Goal: Information Seeking & Learning: Learn about a topic

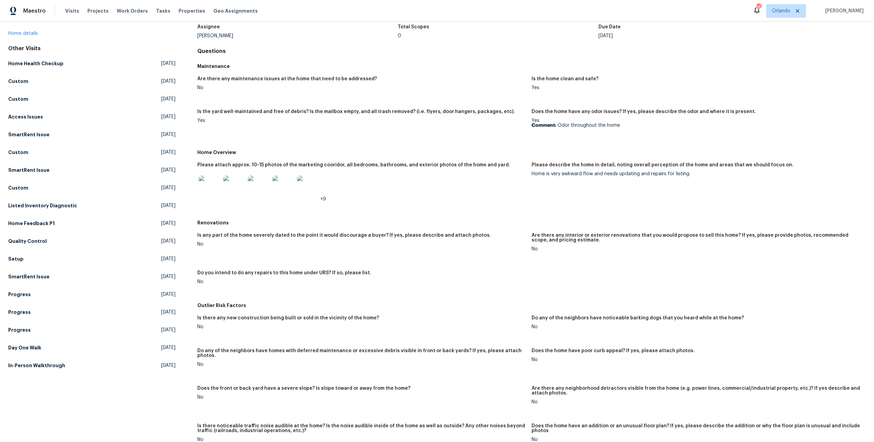
scroll to position [10, 0]
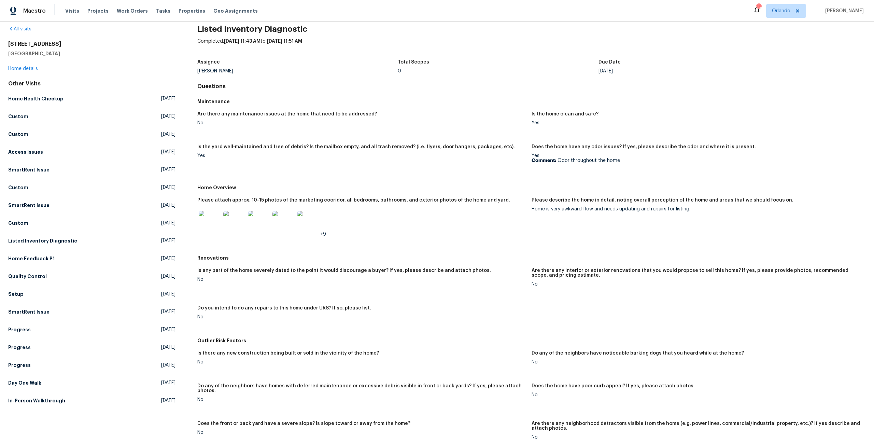
click at [218, 226] on img at bounding box center [210, 222] width 22 height 22
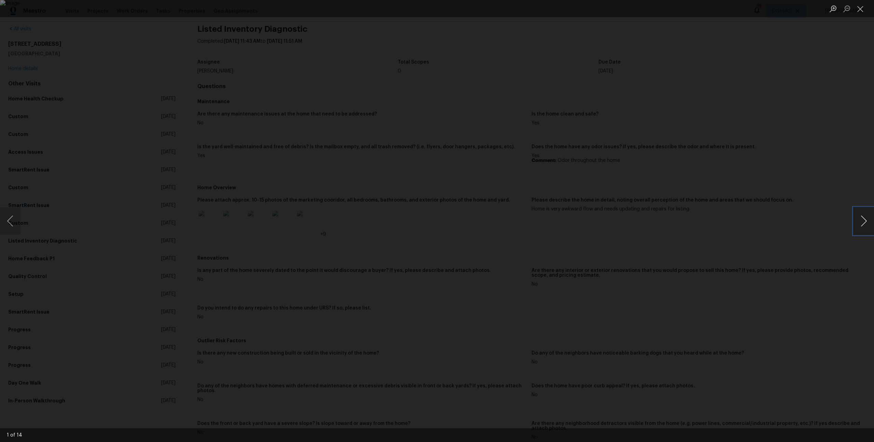
click at [862, 215] on button "Next image" at bounding box center [863, 220] width 20 height 27
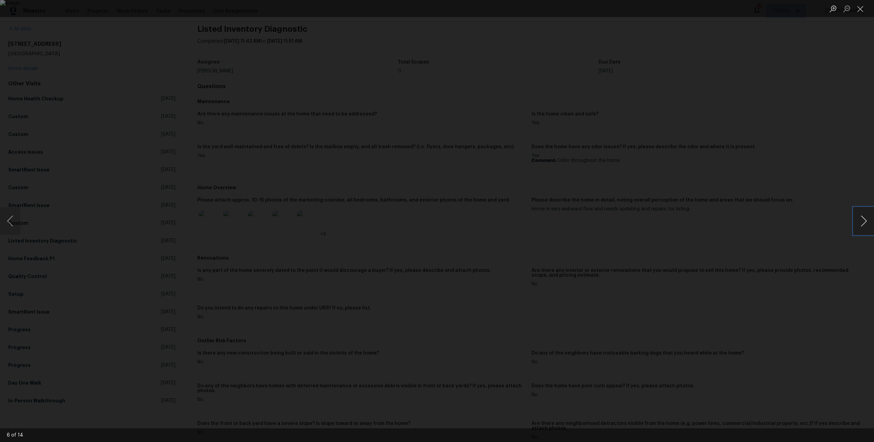
click at [862, 215] on button "Next image" at bounding box center [863, 220] width 20 height 27
click at [816, 215] on div "Lightbox" at bounding box center [437, 221] width 874 height 442
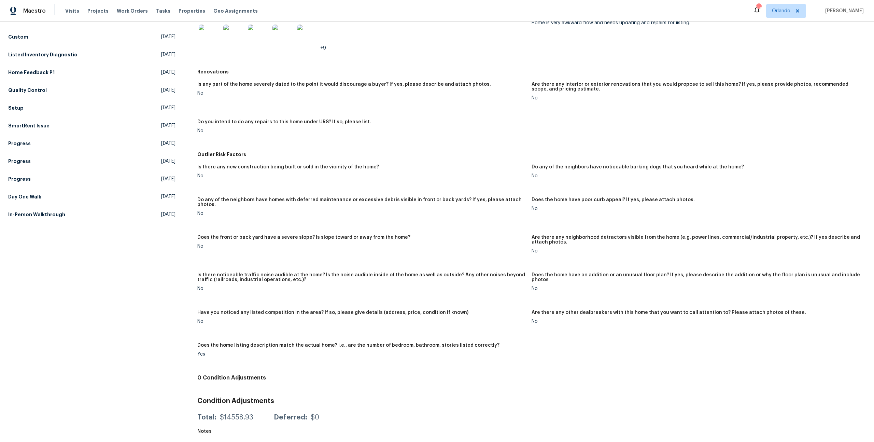
scroll to position [0, 0]
